Goal: Information Seeking & Learning: Learn about a topic

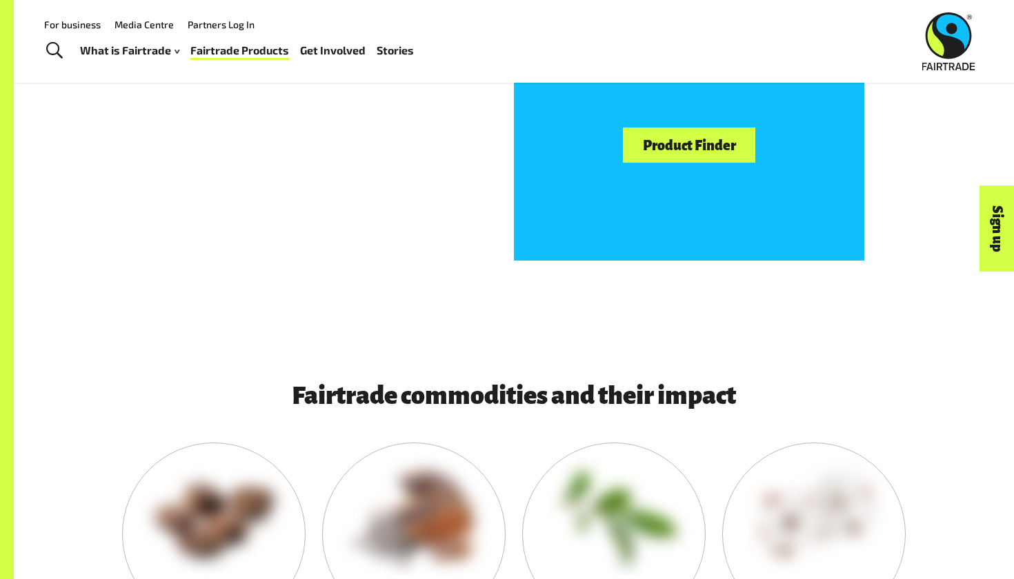
scroll to position [1082, 0]
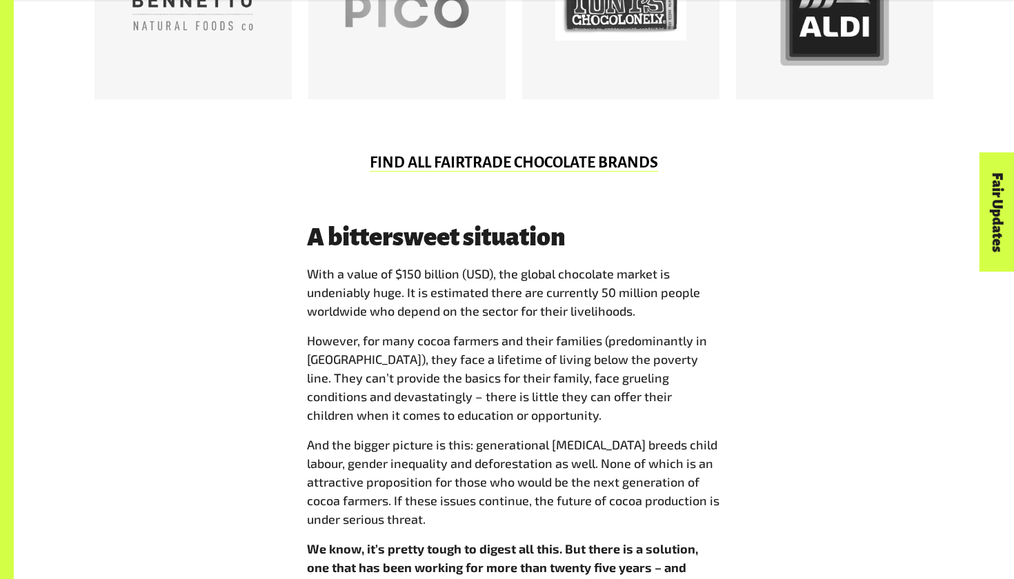
scroll to position [987, 0]
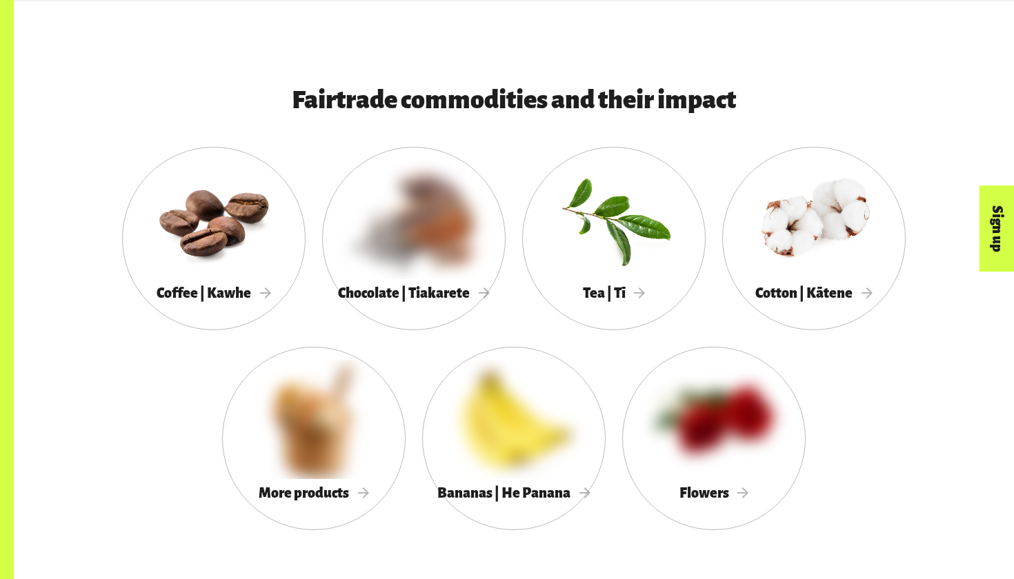
scroll to position [1197, 0]
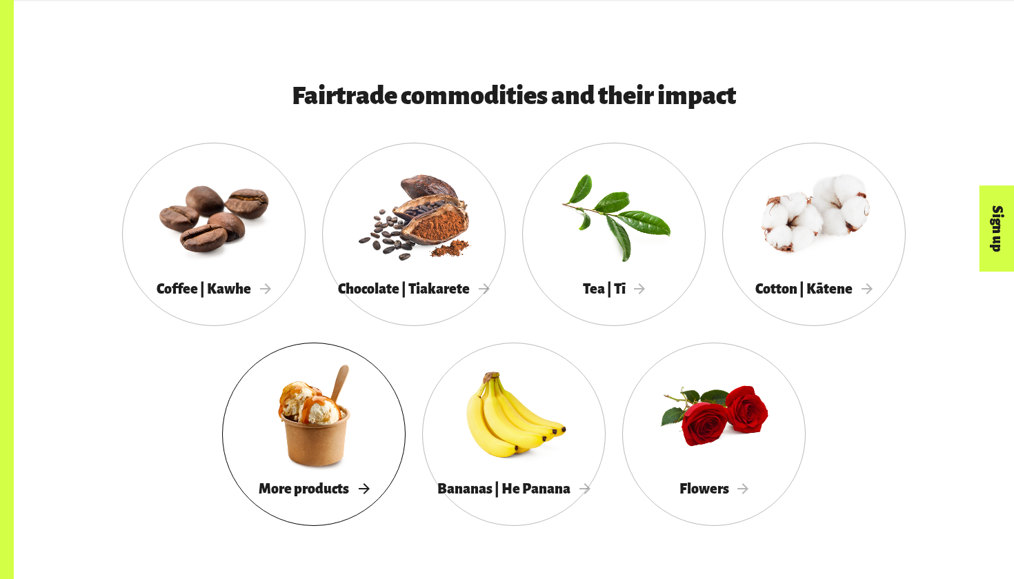
click at [305, 448] on div at bounding box center [313, 415] width 183 height 119
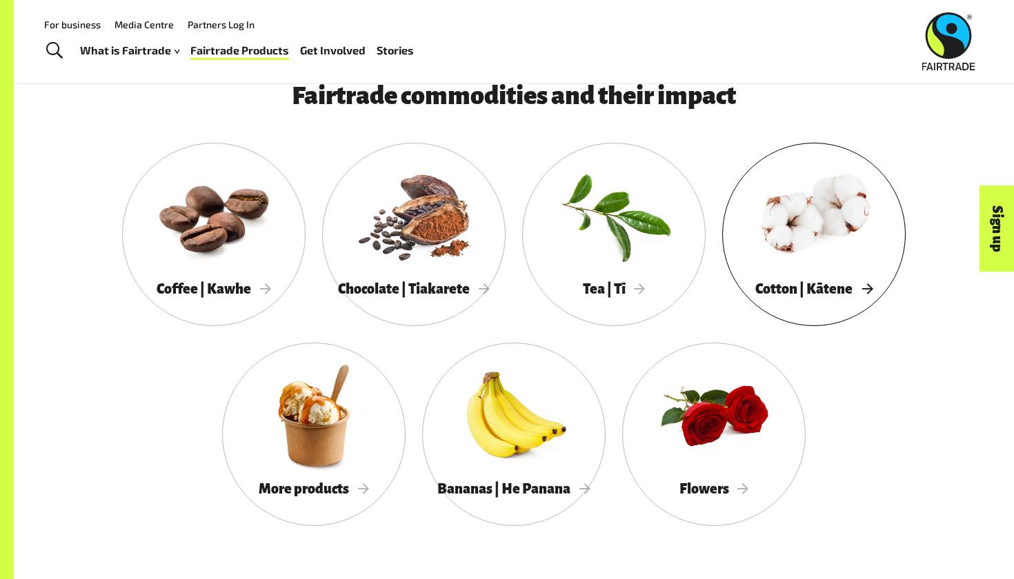
click at [836, 206] on div at bounding box center [813, 215] width 183 height 119
click at [516, 439] on div at bounding box center [513, 415] width 183 height 119
click at [234, 267] on div at bounding box center [213, 215] width 183 height 119
click at [822, 181] on div at bounding box center [813, 215] width 183 height 119
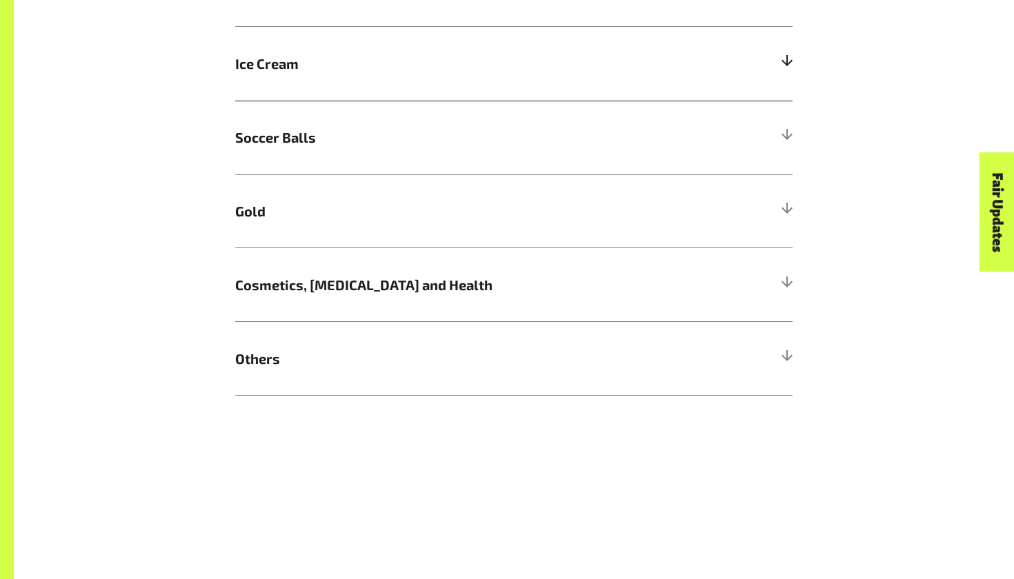
click at [483, 86] on h5 "Ice Cream" at bounding box center [513, 64] width 557 height 74
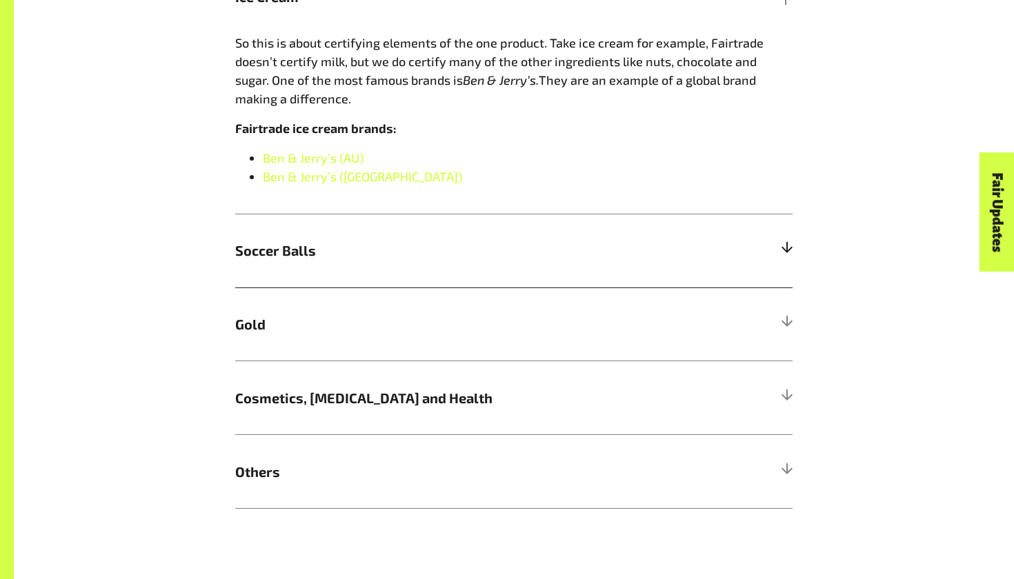
scroll to position [1041, 0]
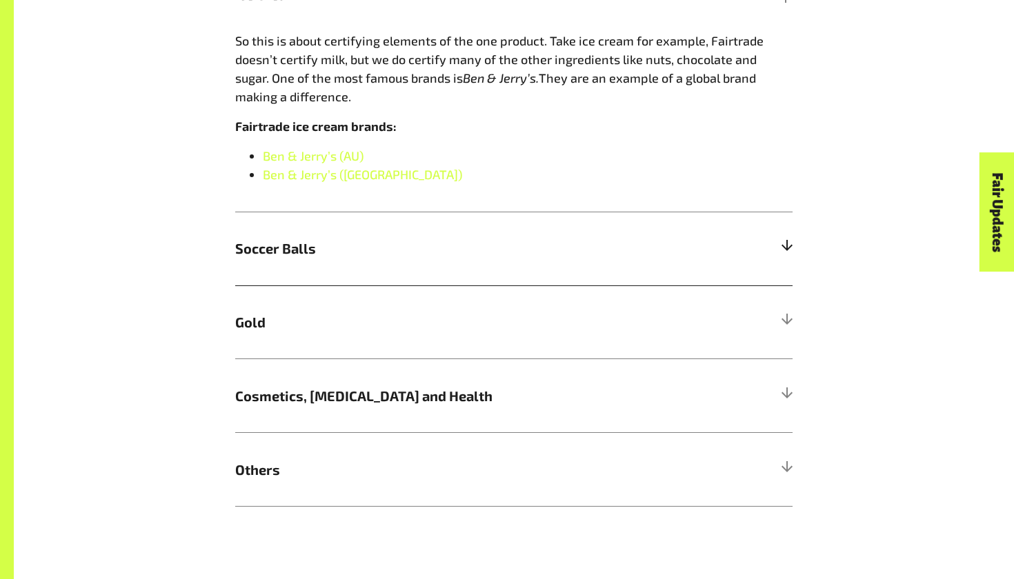
click at [478, 241] on span "Soccer Balls" at bounding box center [444, 248] width 418 height 21
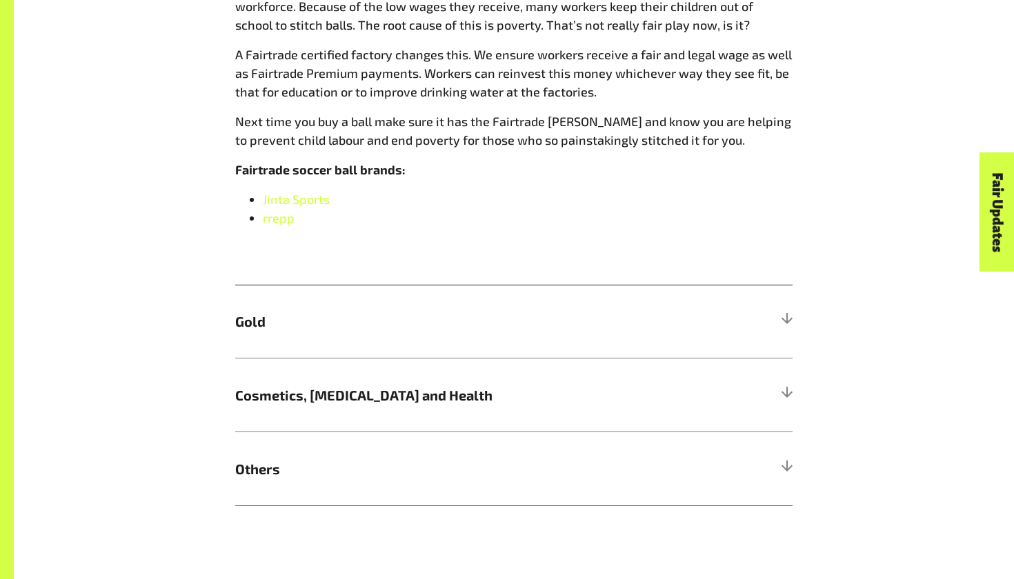
scroll to position [1226, 0]
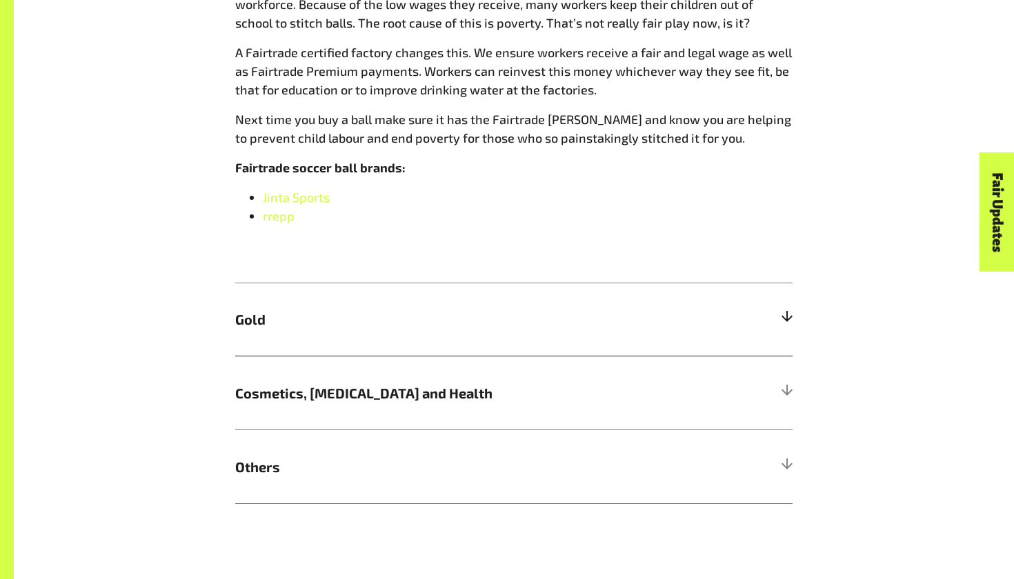
click at [506, 332] on h5 "Gold" at bounding box center [513, 320] width 557 height 74
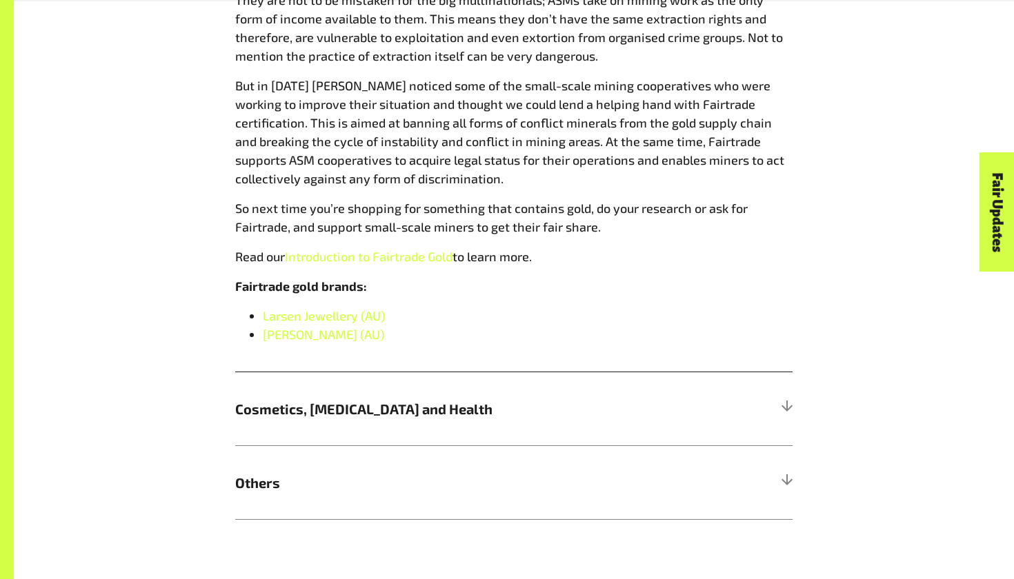
scroll to position [1396, 0]
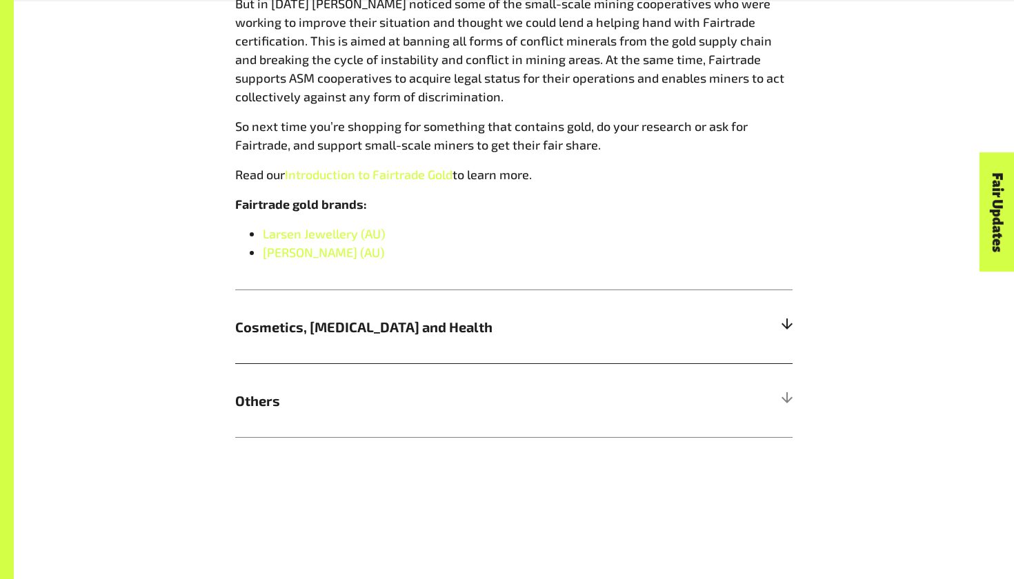
click at [399, 333] on span "Cosmetics, Skin Care and Health" at bounding box center [444, 327] width 418 height 21
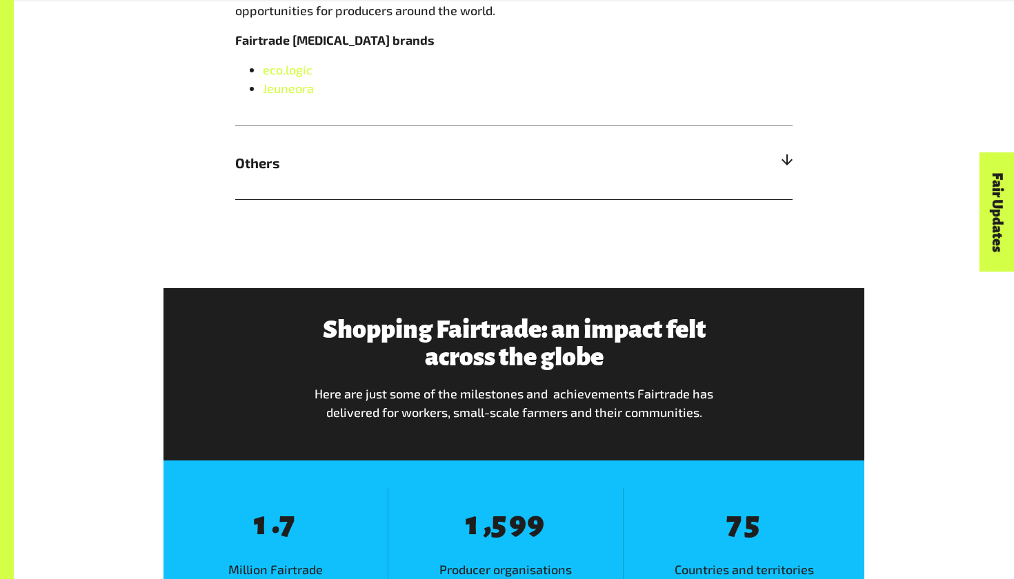
click at [411, 177] on h5 "Others" at bounding box center [513, 163] width 557 height 74
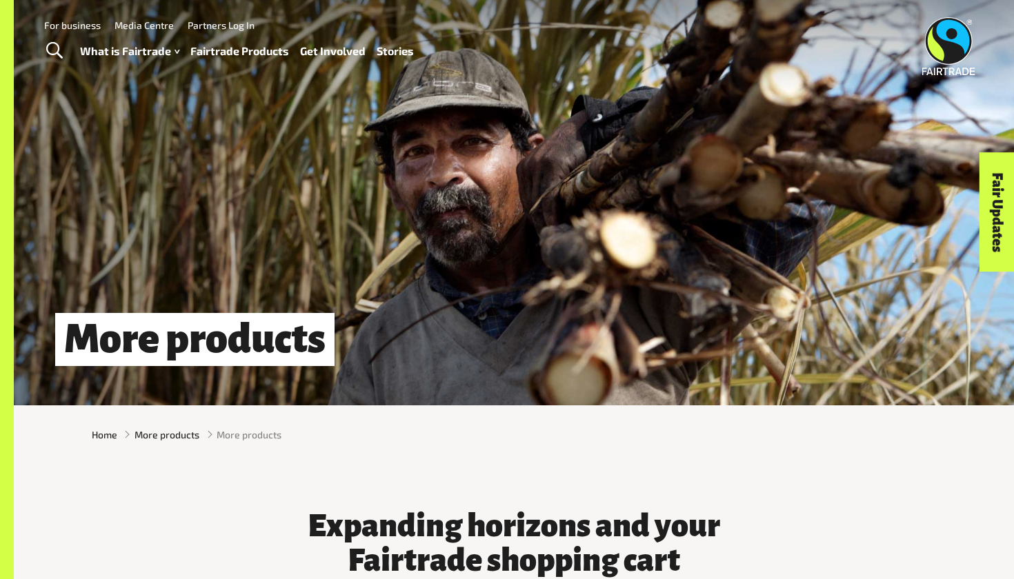
scroll to position [0, 0]
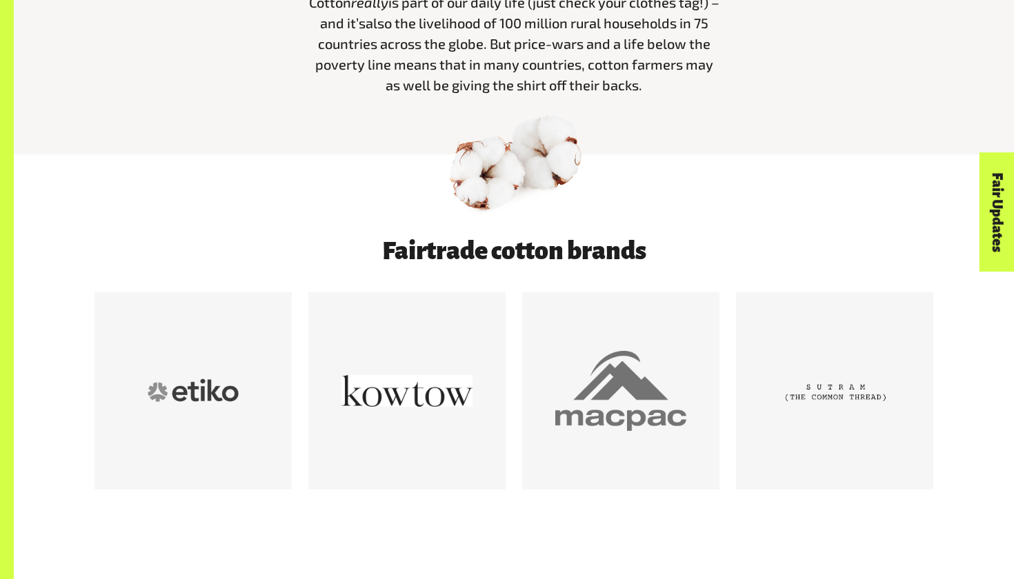
scroll to position [670, 0]
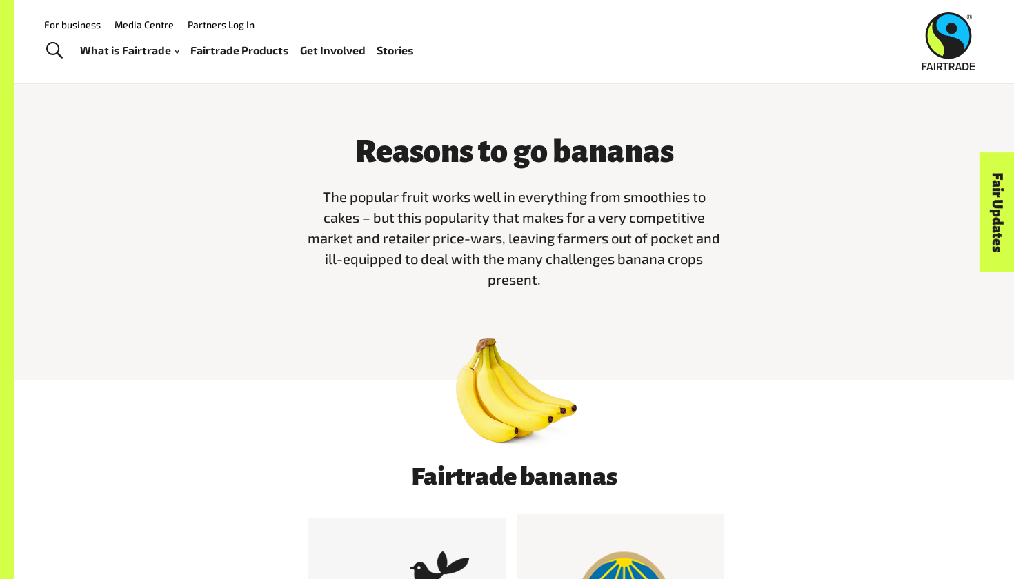
scroll to position [30, 0]
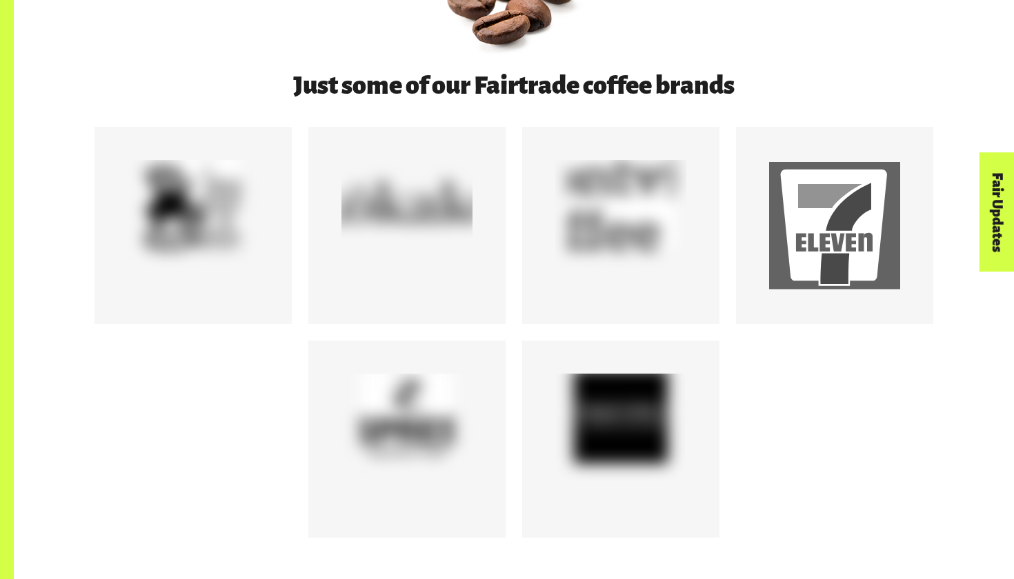
scroll to position [717, 0]
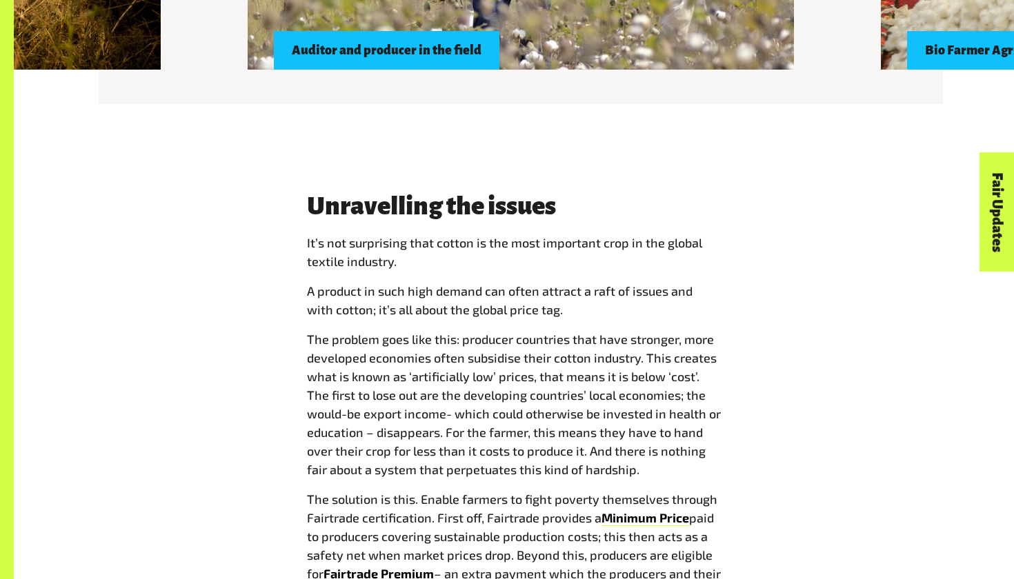
scroll to position [1514, 0]
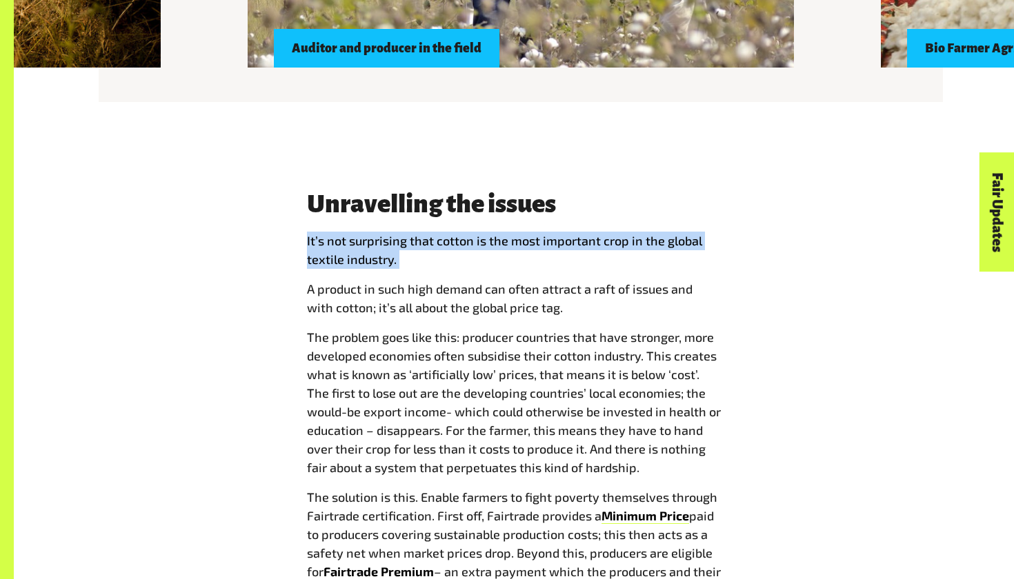
drag, startPoint x: 302, startPoint y: 242, endPoint x: 441, endPoint y: 271, distance: 141.6
click at [441, 271] on div "Unravelling the issues I t’s not surprising that cotton is the most important c…" at bounding box center [514, 409] width 430 height 439
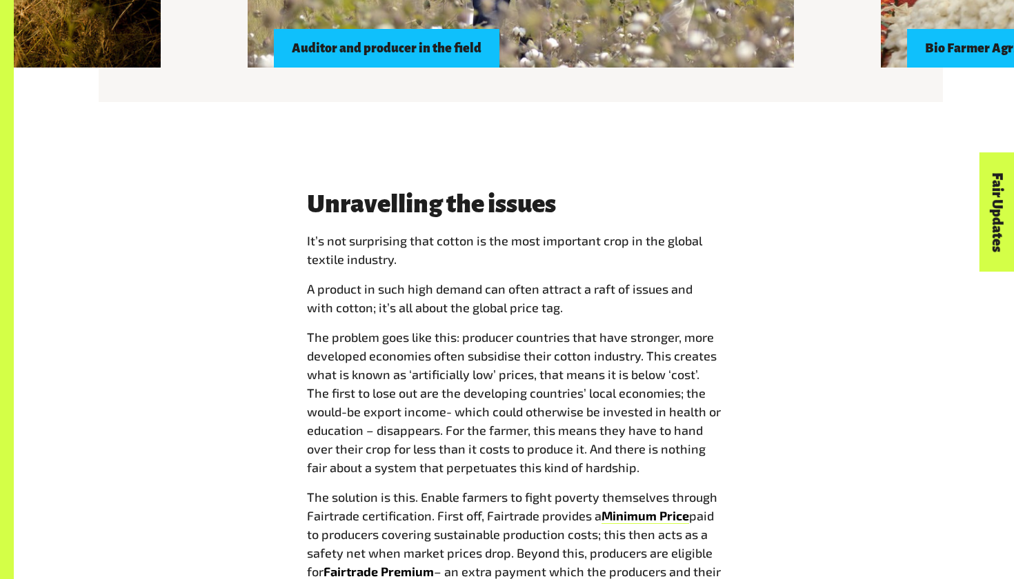
click at [485, 213] on h3 "Unravelling the issues" at bounding box center [514, 204] width 414 height 28
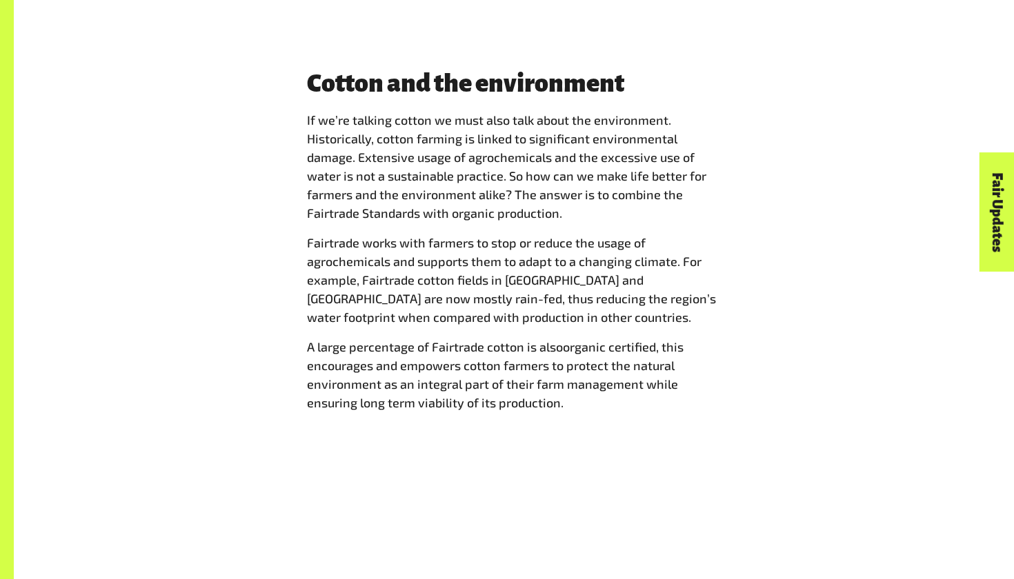
scroll to position [2614, 0]
